Goal: Task Accomplishment & Management: Use online tool/utility

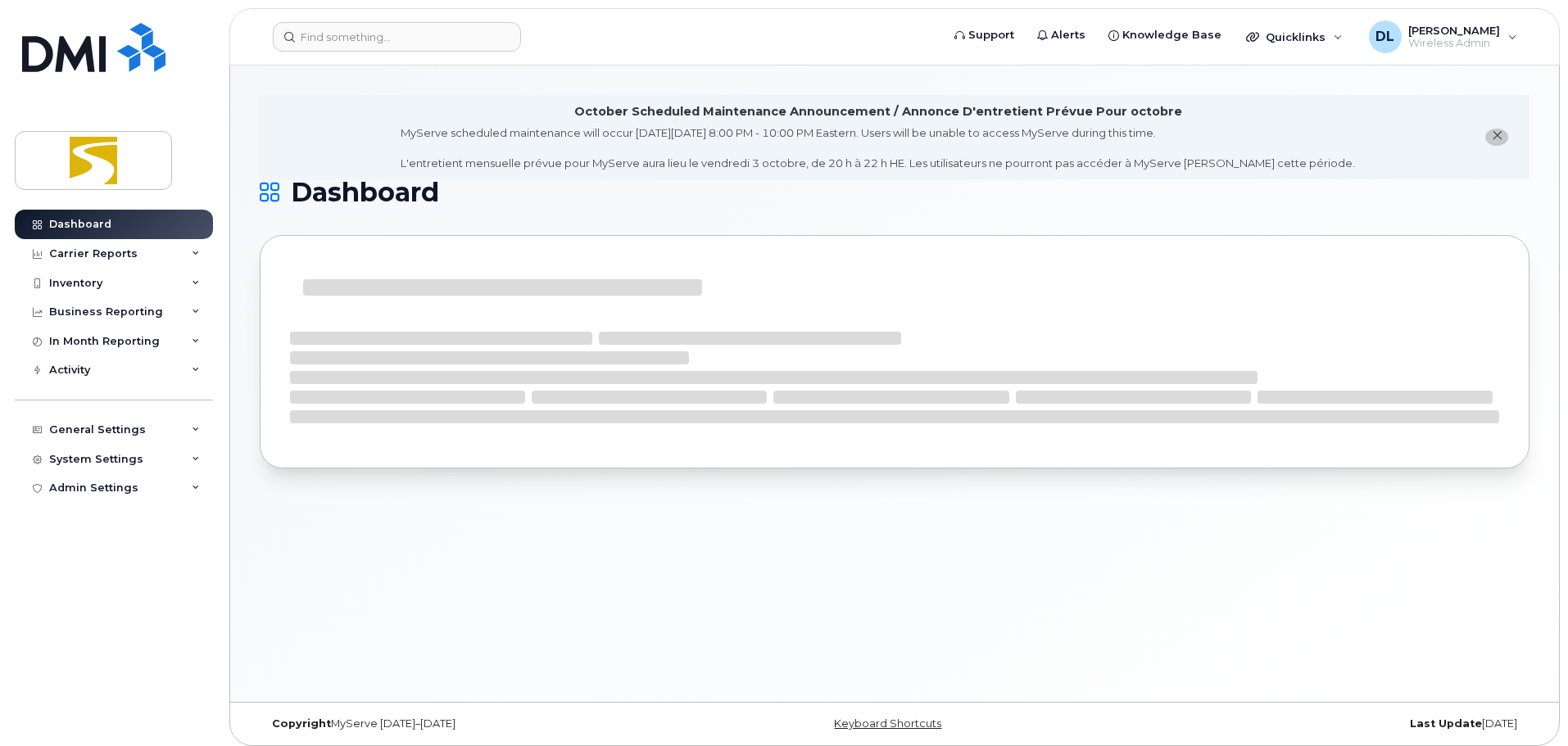
click at [141, 254] on div "Carrier Reports" at bounding box center [114, 253] width 198 height 29
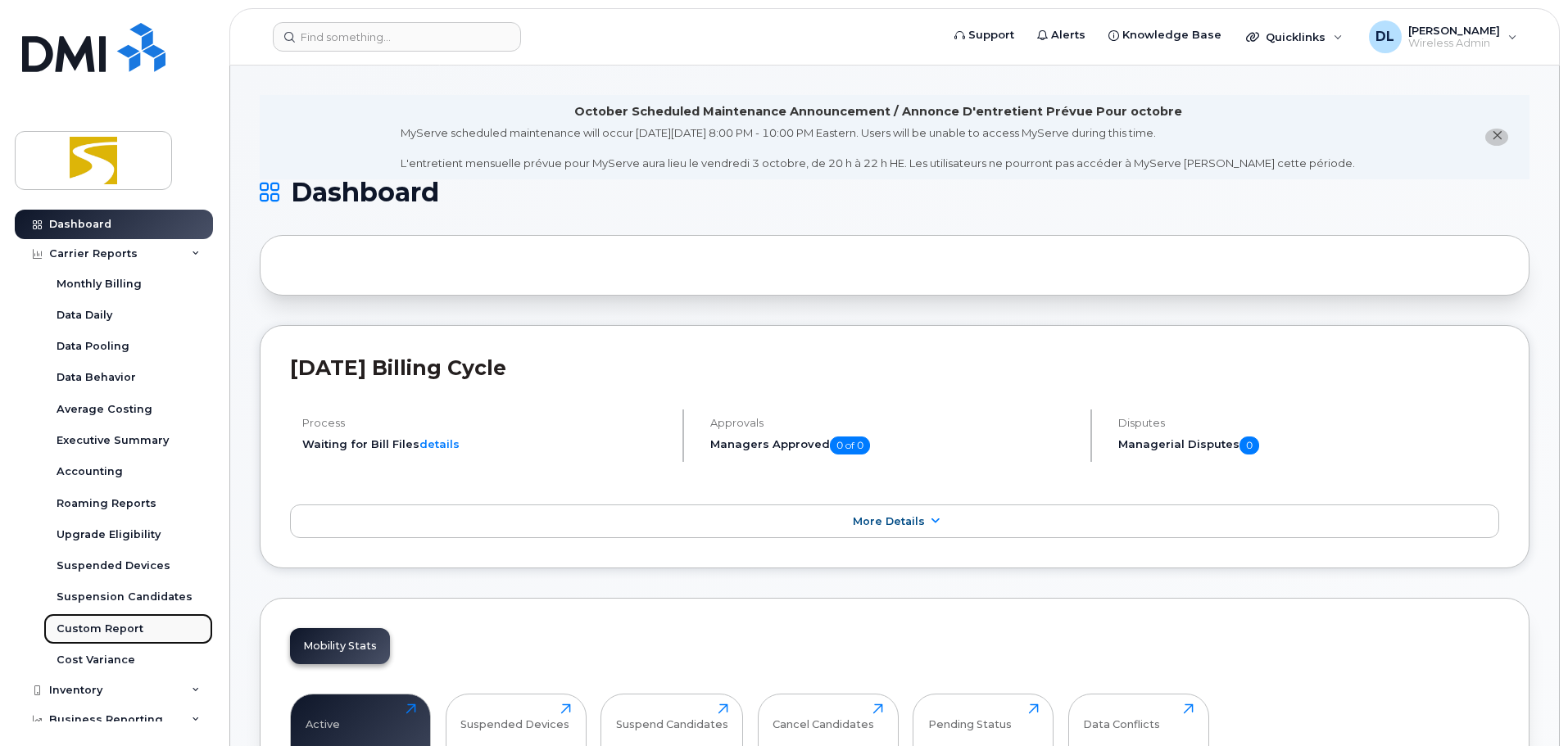
click at [146, 625] on link "Custom Report" at bounding box center [128, 628] width 170 height 31
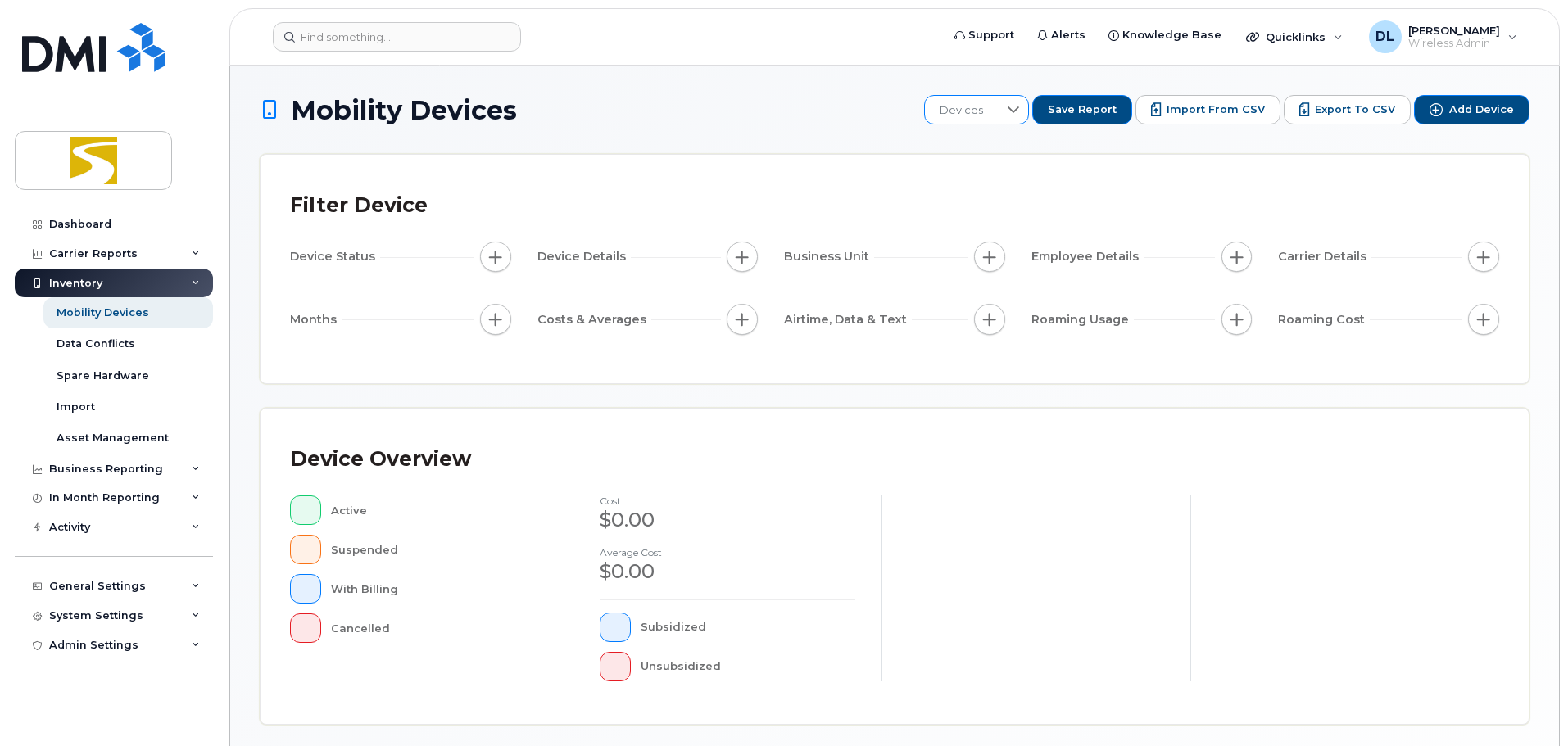
click at [998, 111] on span "Devices" at bounding box center [961, 110] width 73 height 29
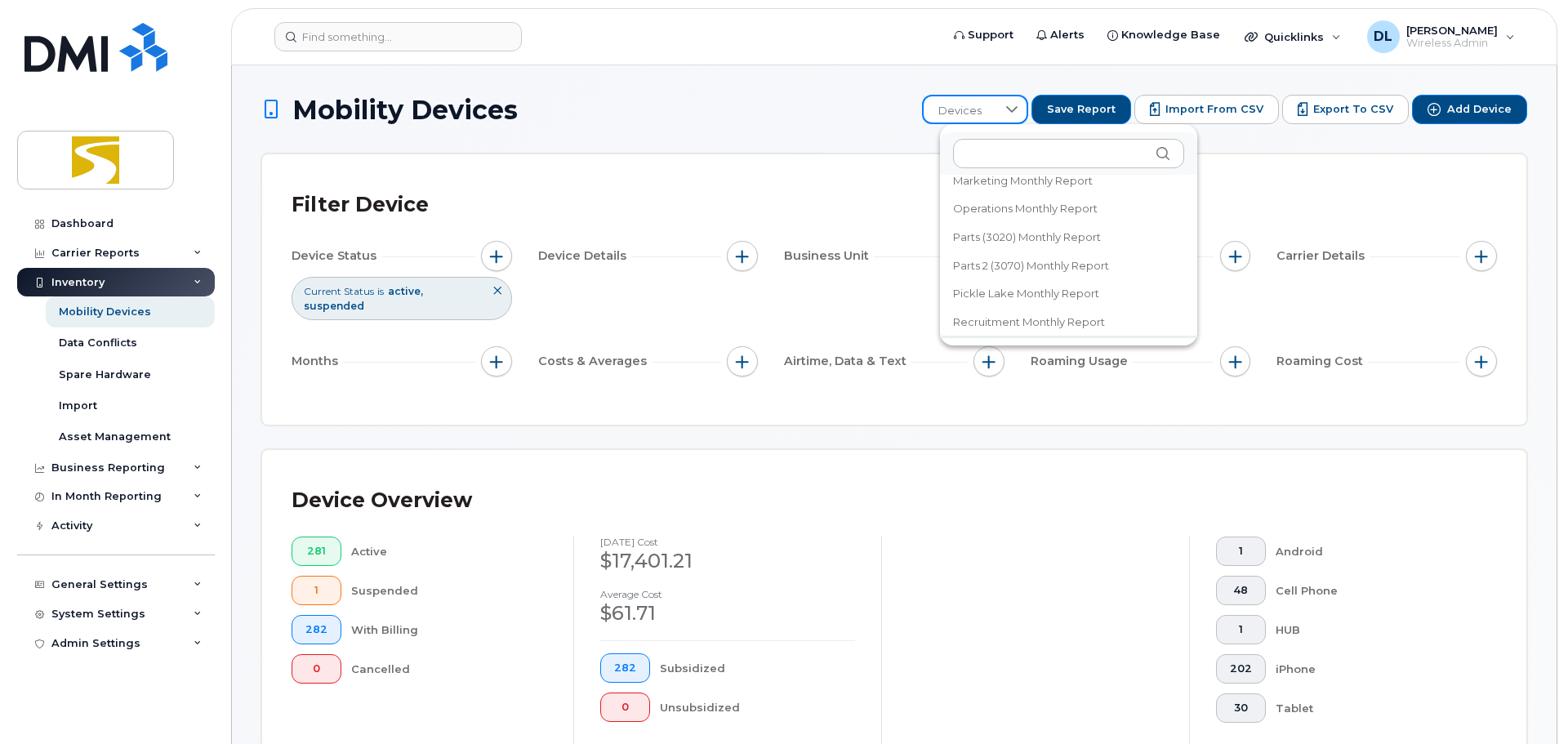
scroll to position [363, 0]
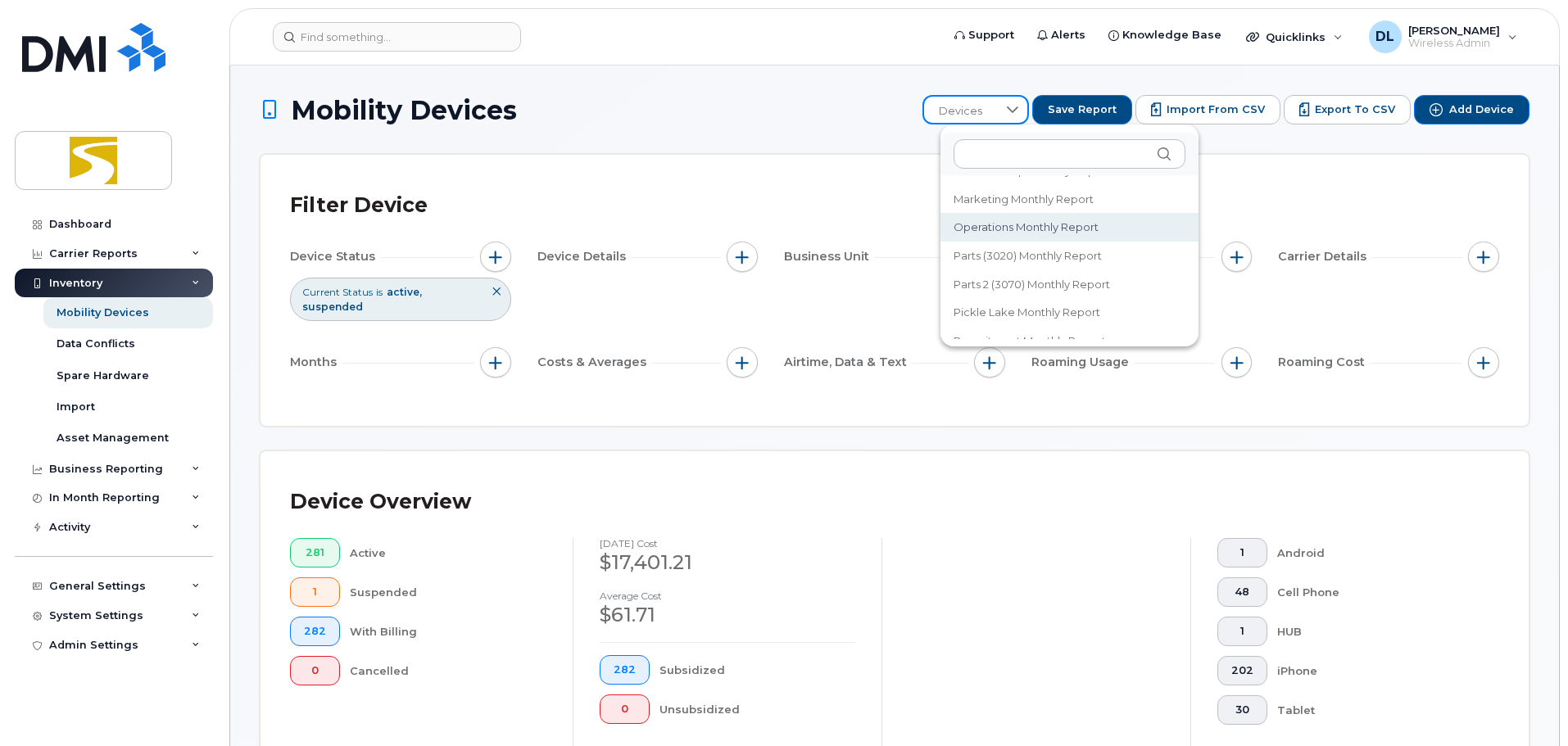
click at [1043, 230] on span "Operations Monthly Report" at bounding box center [1025, 227] width 145 height 15
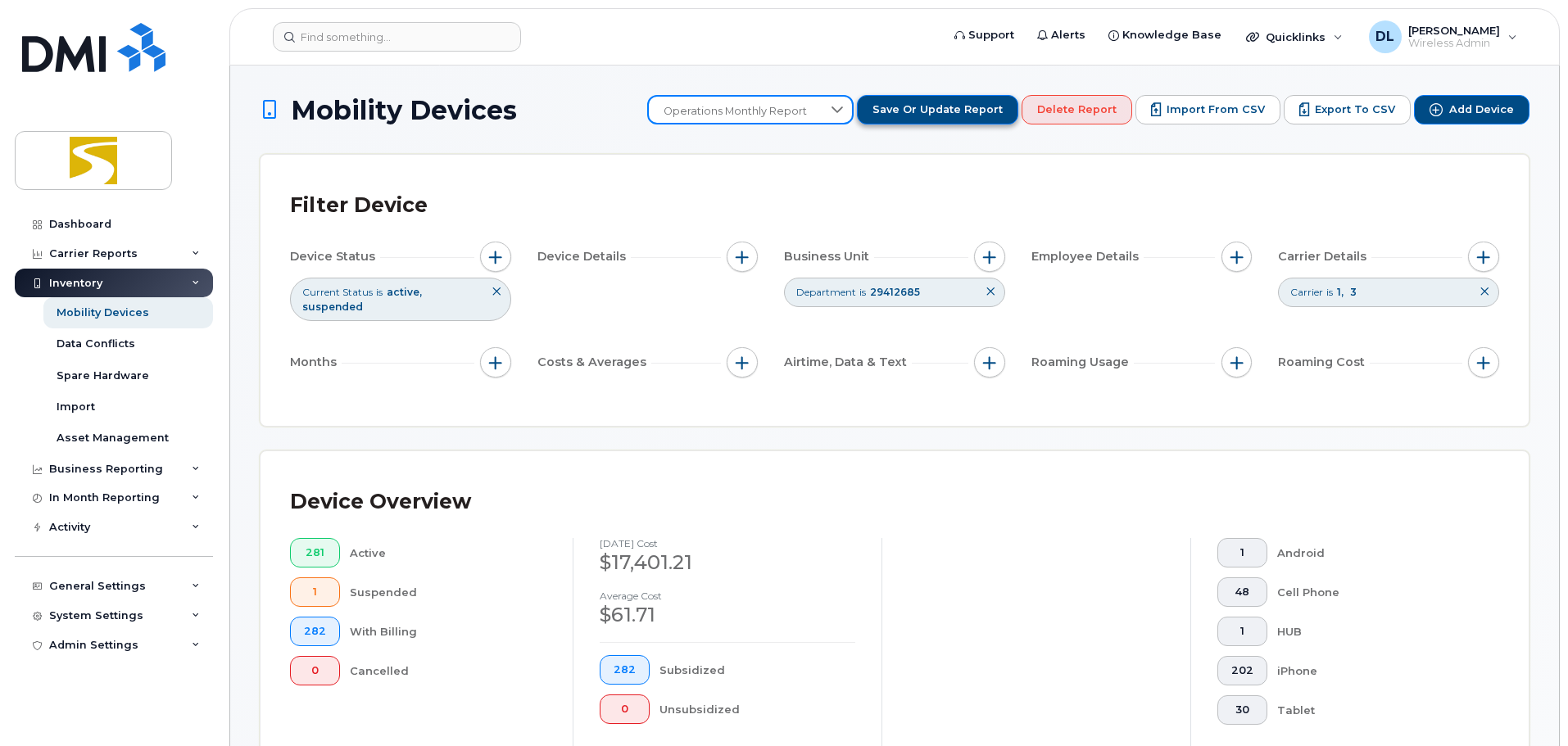
click at [983, 111] on span "Save or Update Report" at bounding box center [937, 110] width 130 height 15
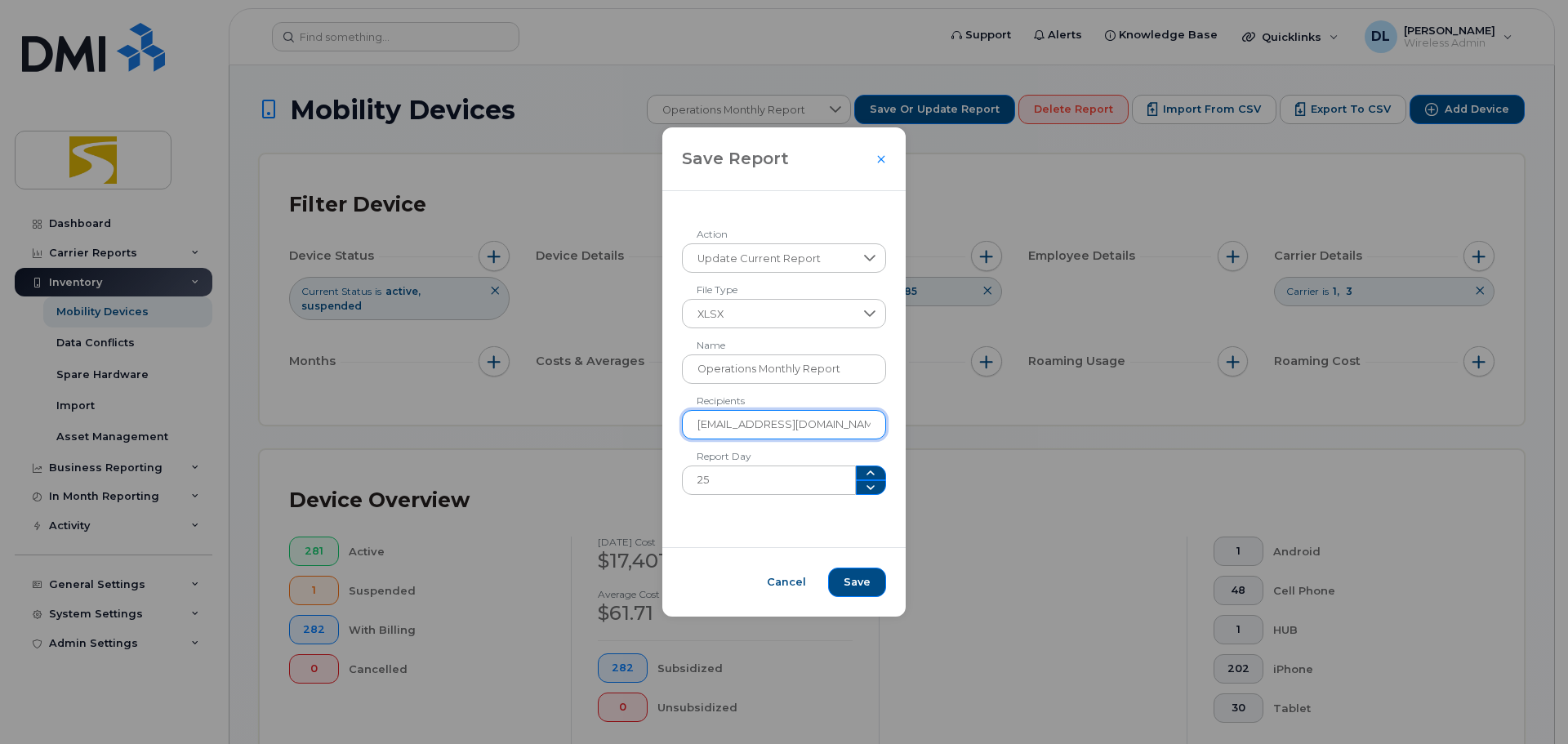
click at [806, 420] on input "[EMAIL_ADDRESS][DOMAIN_NAME], [PERSON_NAME][EMAIL_ADDRESS][DOMAIN_NAME], [EMAIL…" at bounding box center [784, 424] width 205 height 29
type input "[EMAIL_ADDRESS][DOMAIN_NAME], [PERSON_NAME][EMAIL_ADDRESS][DOMAIN_NAME], [EMAIL…"
click at [843, 579] on span "Save" at bounding box center [856, 583] width 26 height 15
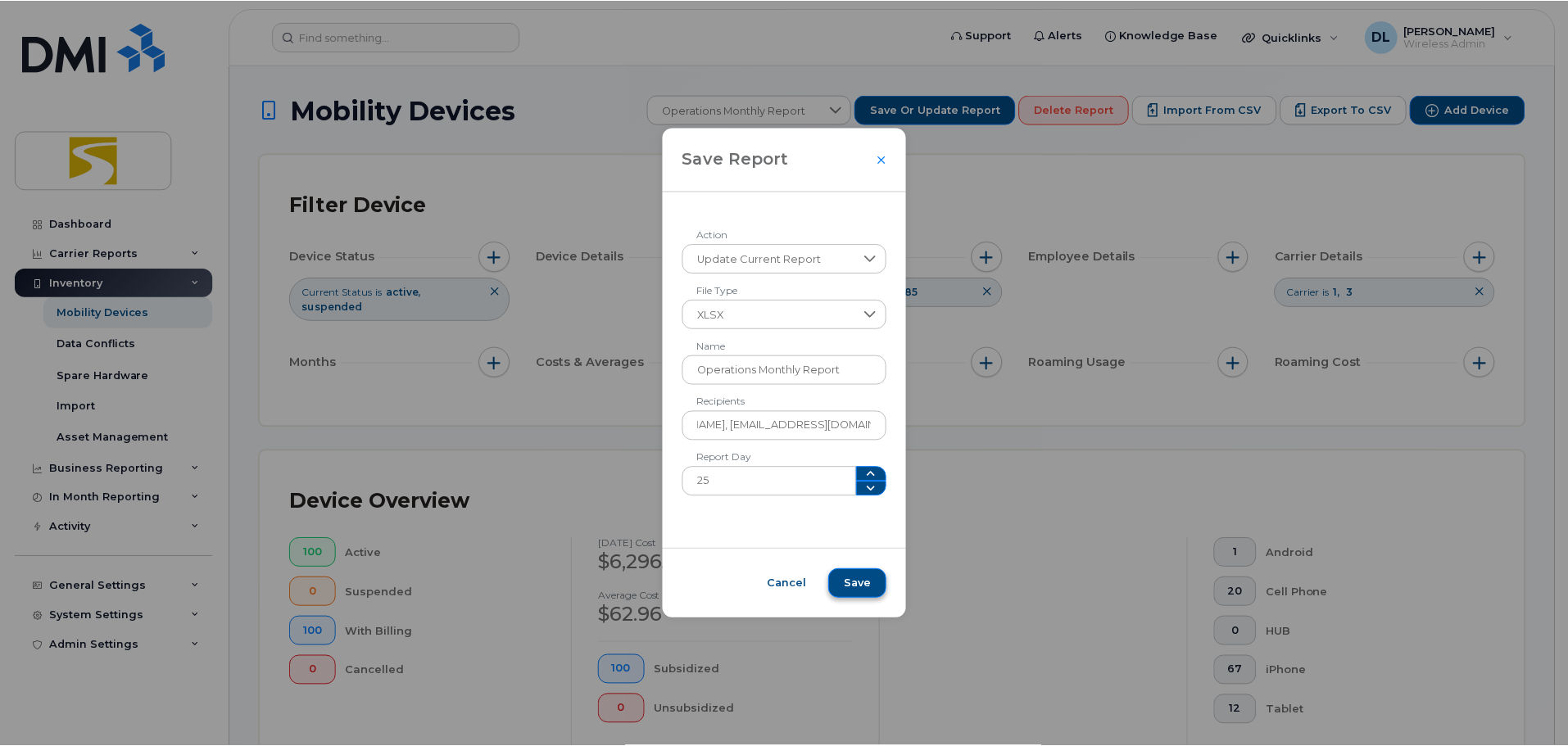
scroll to position [0, 0]
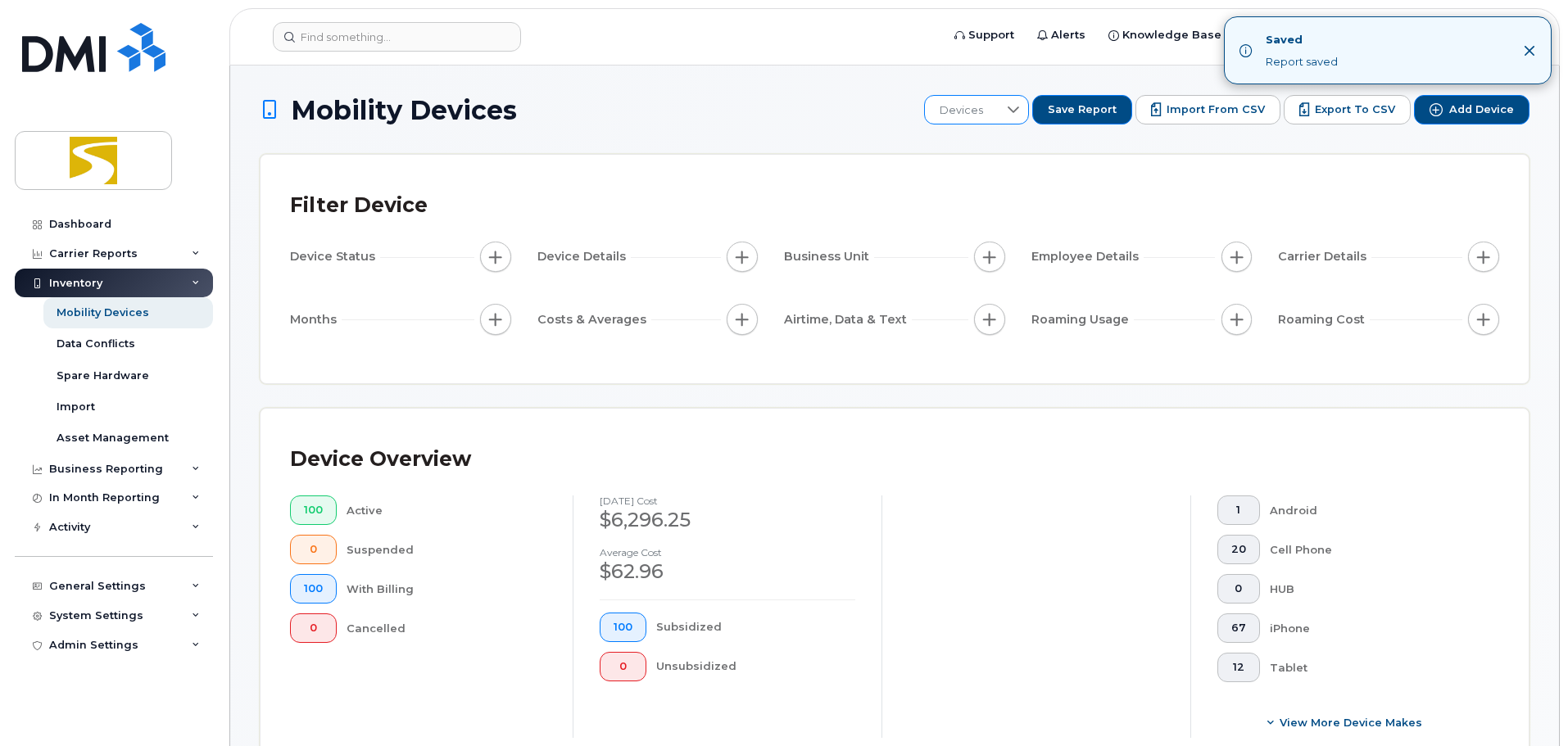
click at [998, 99] on span "Devices" at bounding box center [961, 110] width 73 height 29
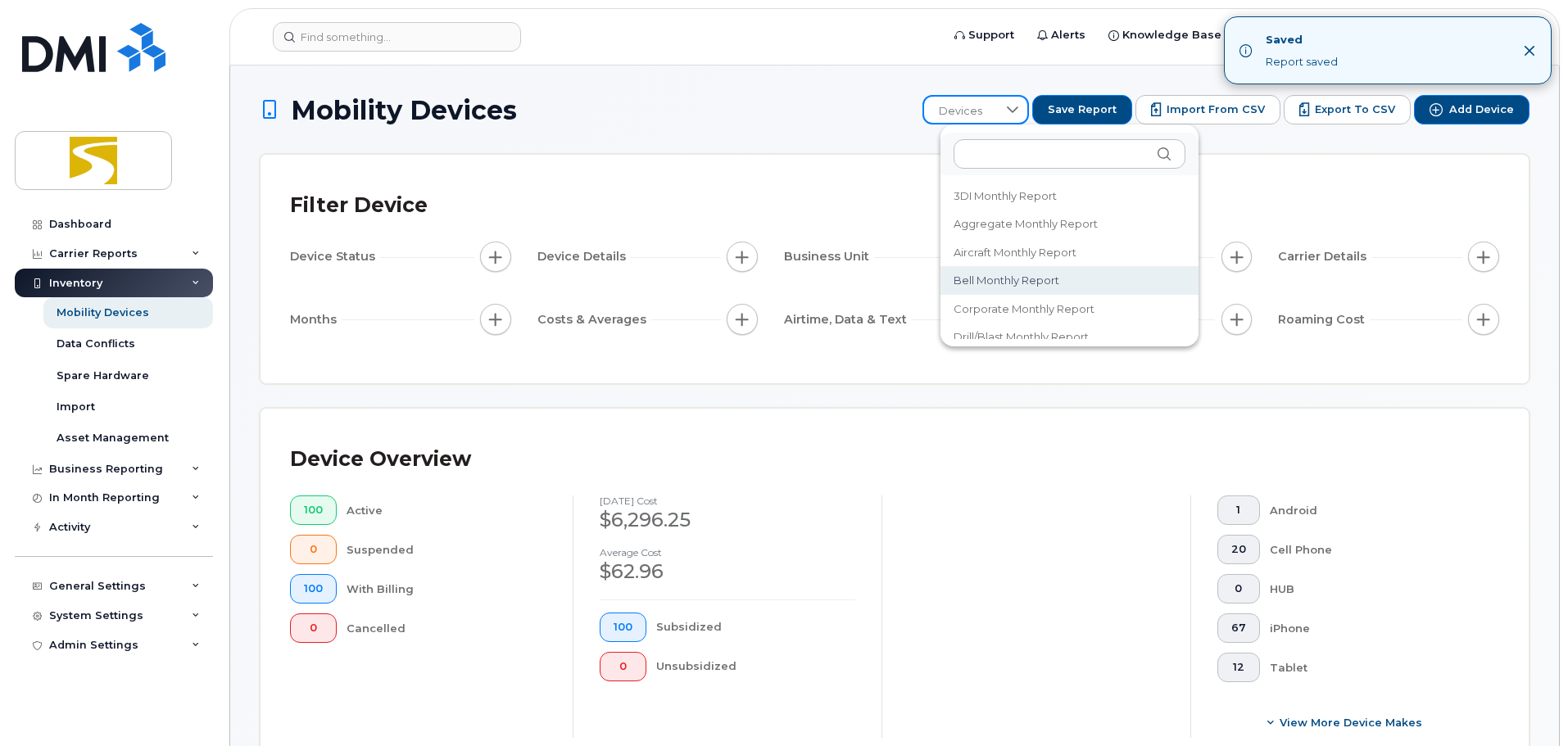
click at [1000, 270] on li "Bell Monthly report" at bounding box center [1070, 280] width 258 height 28
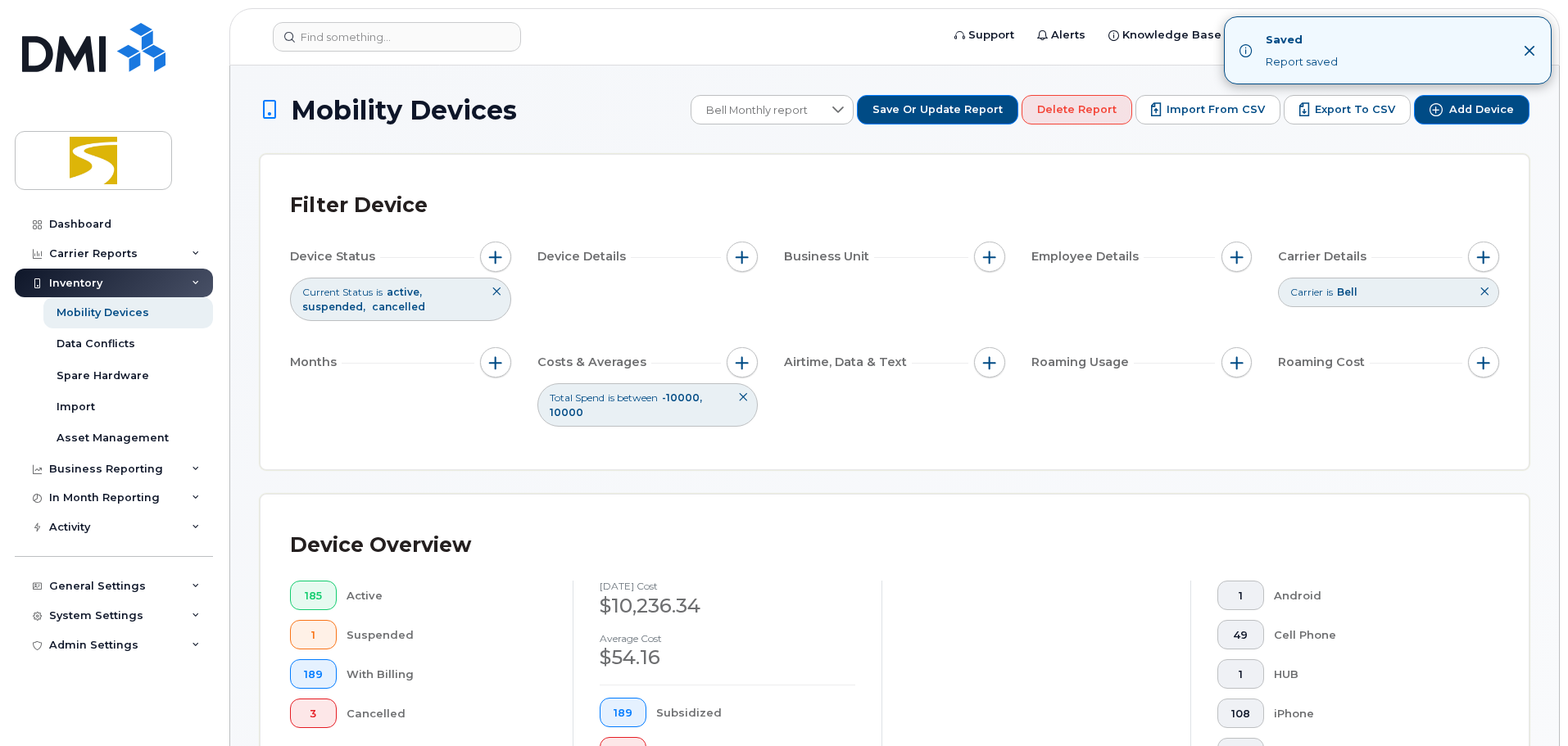
drag, startPoint x: 1530, startPoint y: 47, endPoint x: 1524, endPoint y: 57, distance: 11.7
click at [1530, 47] on icon "Close" at bounding box center [1529, 51] width 13 height 13
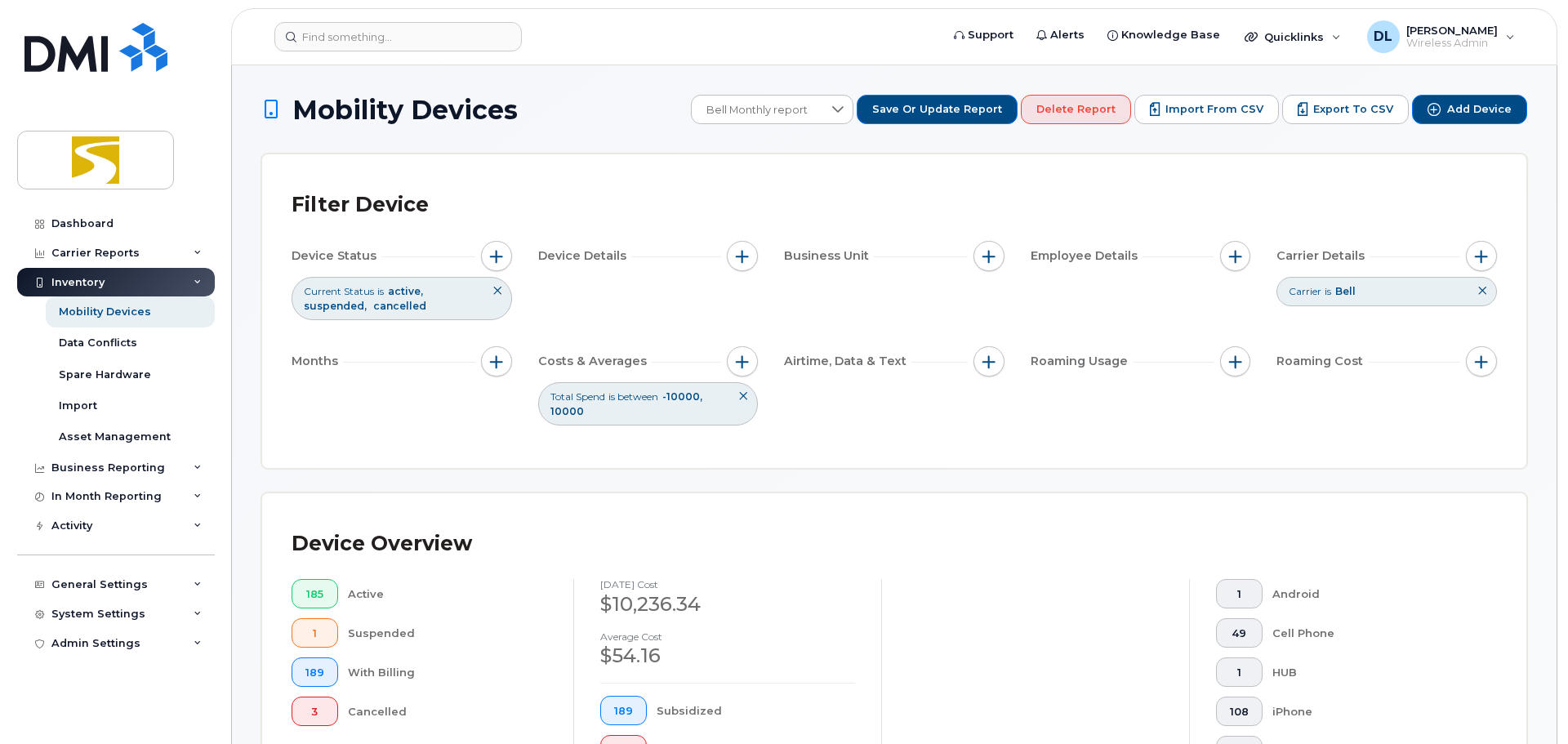
scroll to position [490, 0]
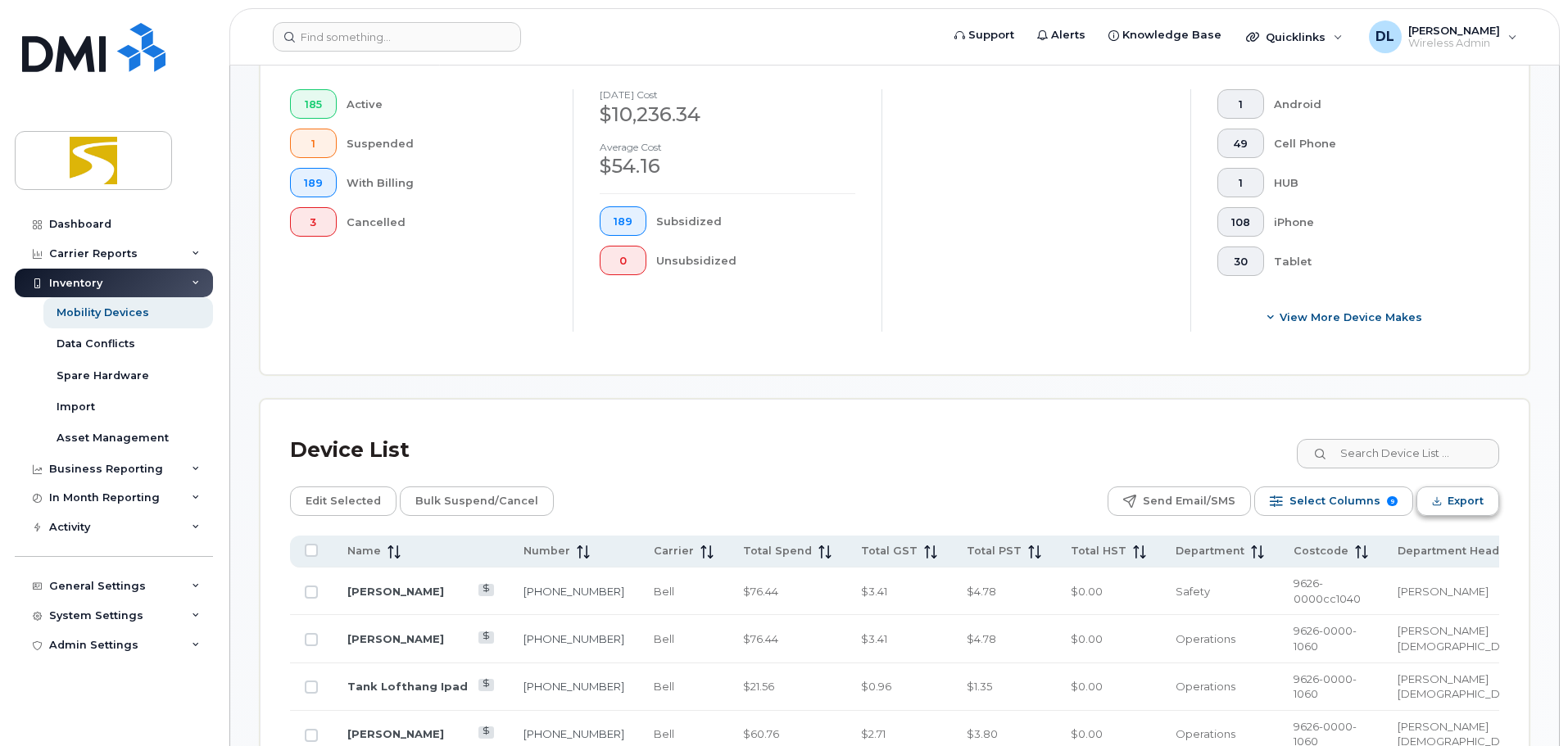
click at [1479, 502] on span "Export" at bounding box center [1465, 501] width 36 height 25
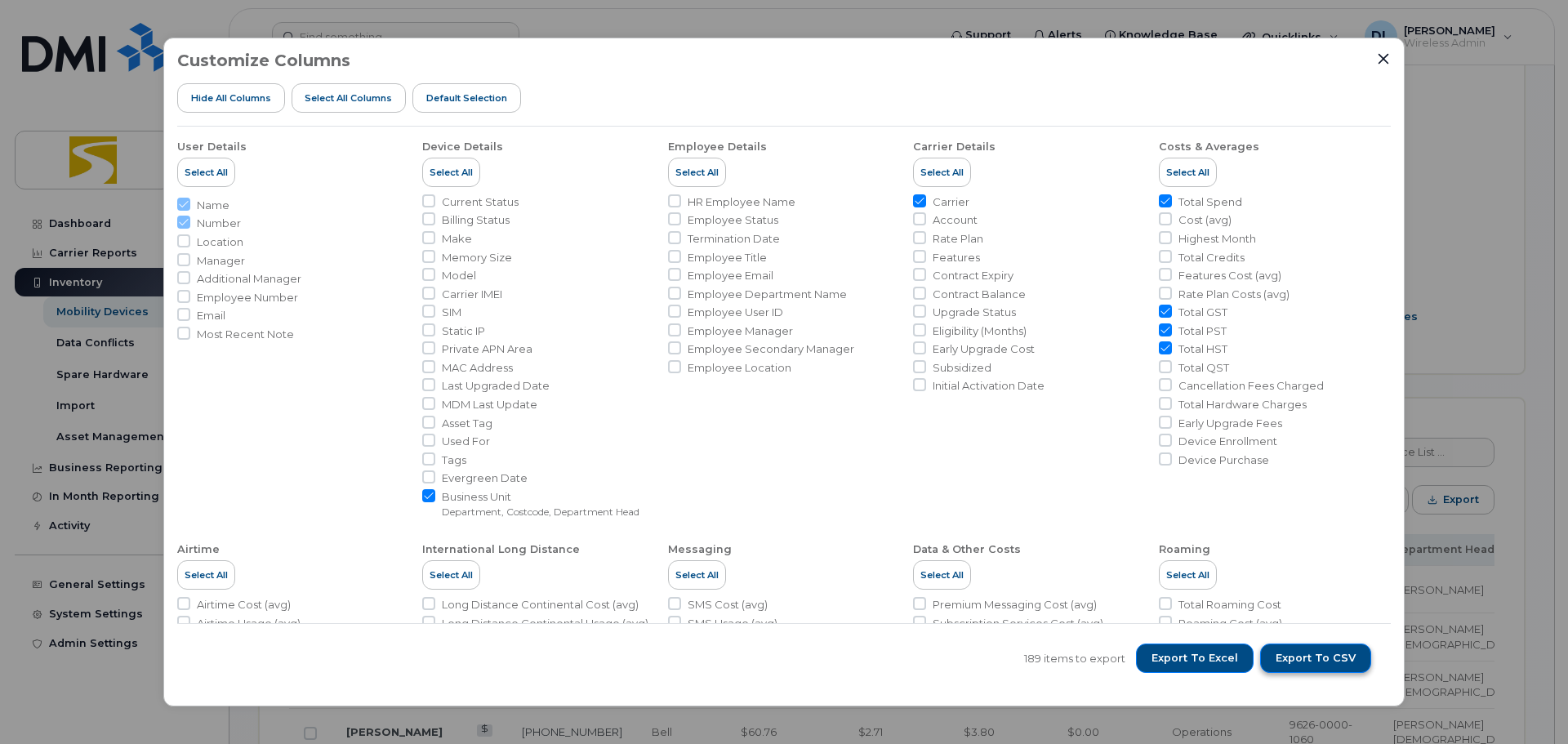
click at [1326, 656] on span "Export to CSV" at bounding box center [1315, 659] width 80 height 15
